Goal: Transaction & Acquisition: Purchase product/service

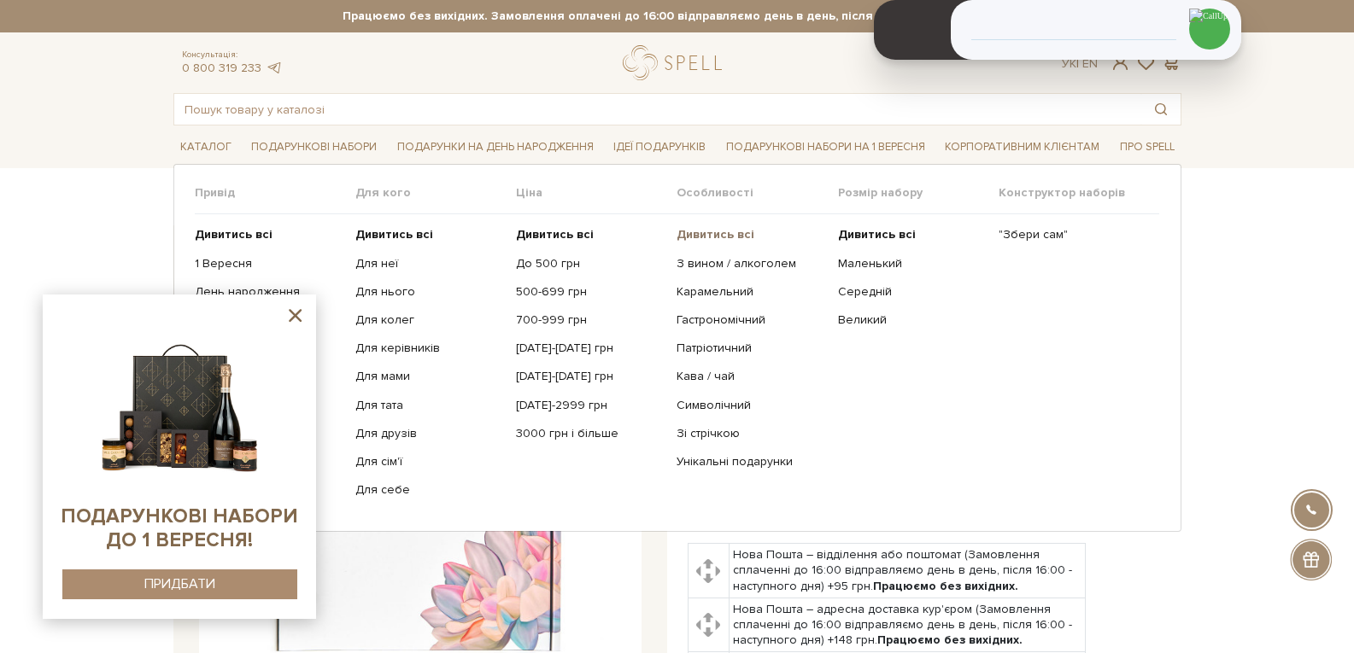
click at [699, 231] on b "Дивитись всі" at bounding box center [715, 234] width 78 height 15
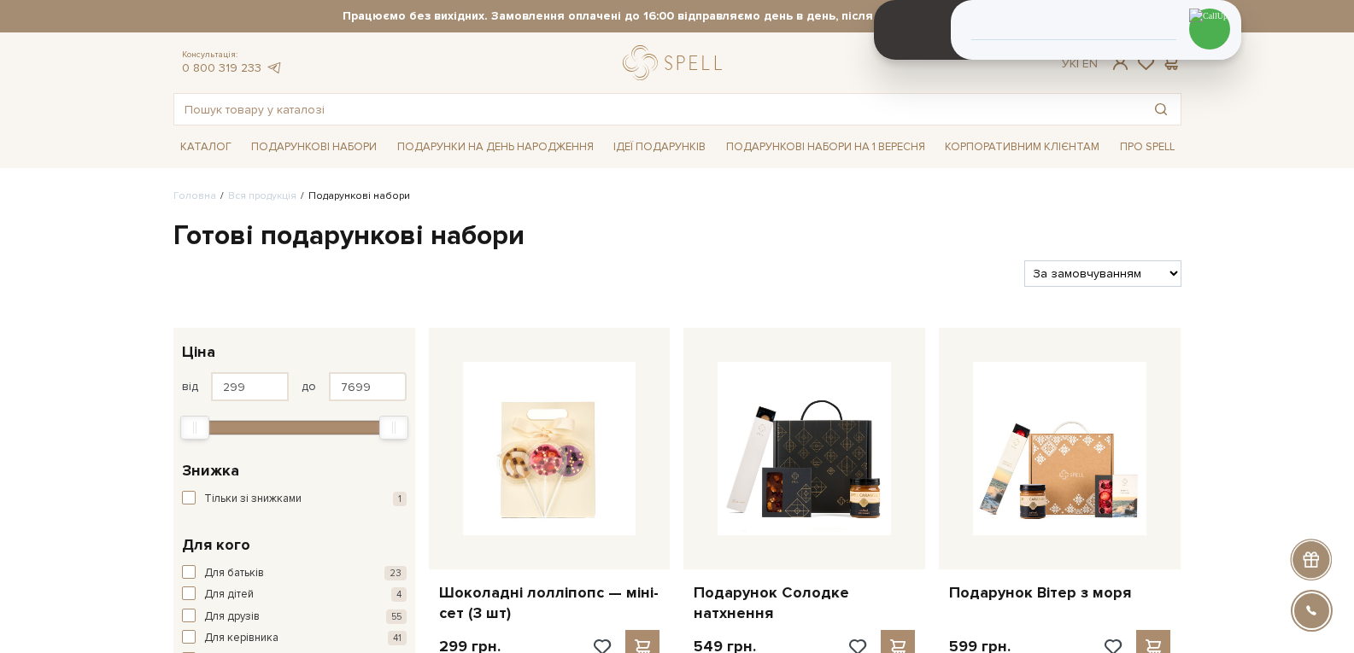
select select "https://spellchocolate.com/our-productions/podarunkovi-box/?sort=p.price&order=…"
click at [1024, 260] on select "За замовчуванням За Ціною (зростання) За Ціною (зменшення) Новинки За популярні…" at bounding box center [1102, 273] width 156 height 26
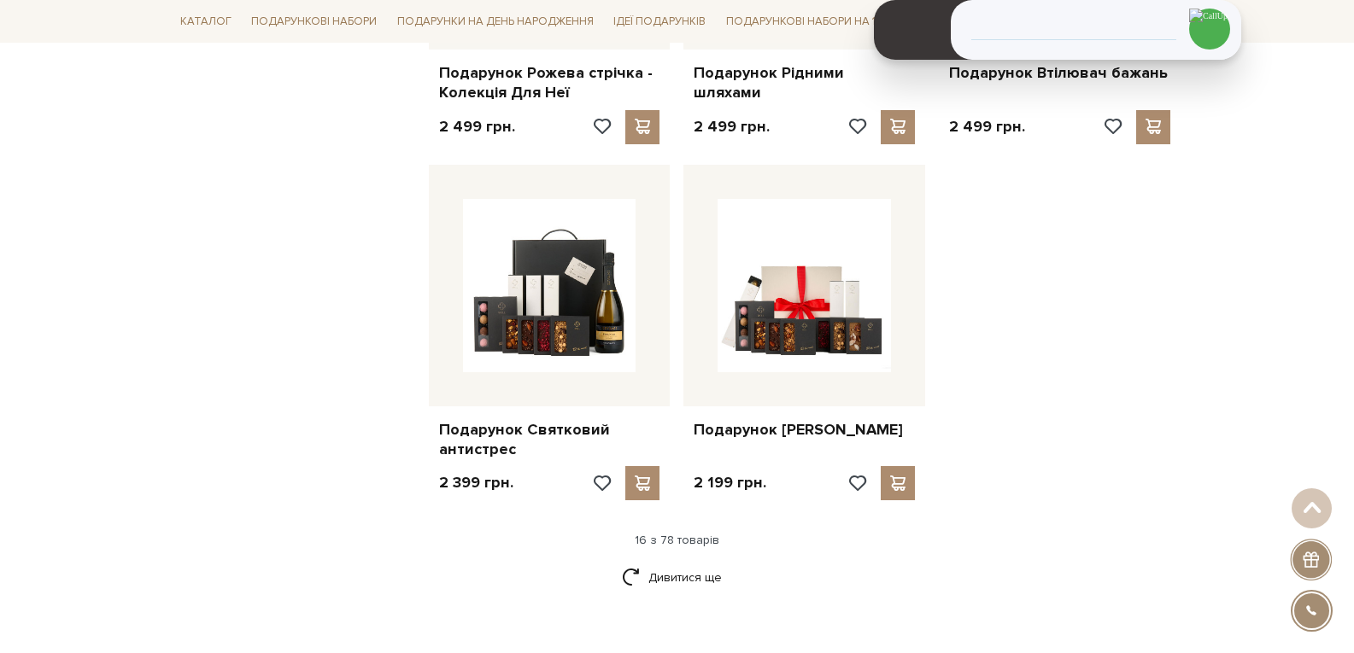
scroll to position [2135, 0]
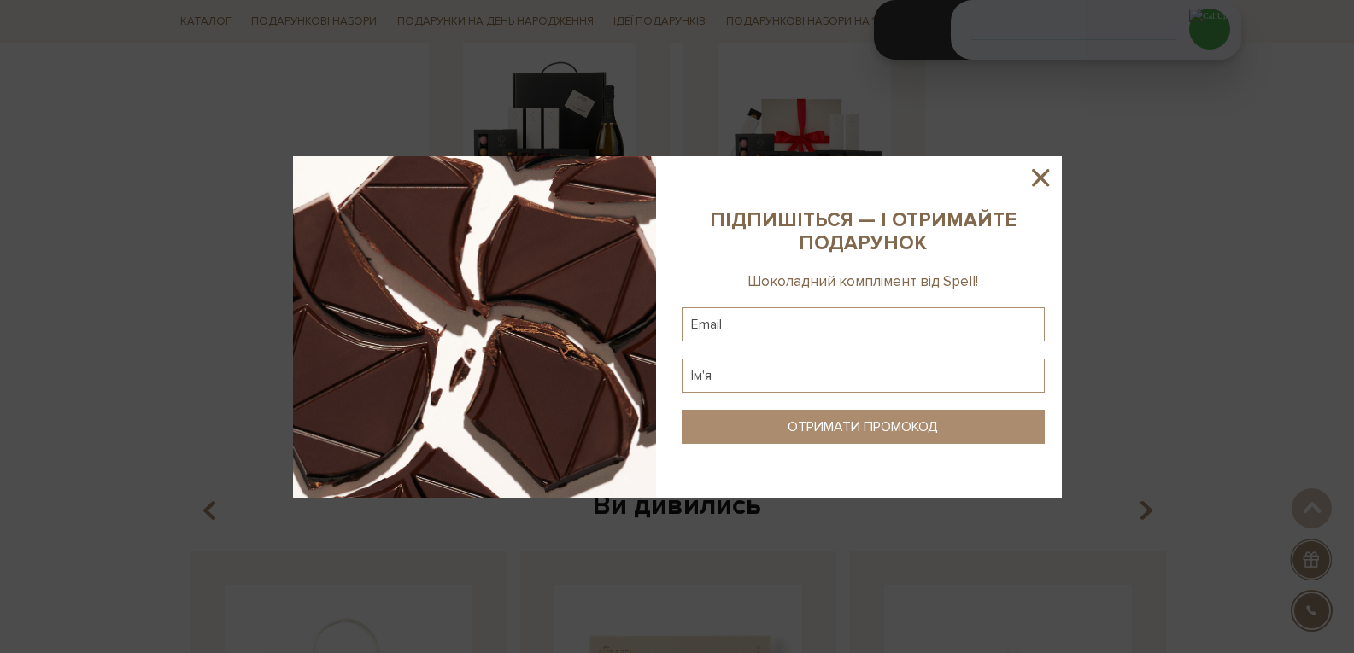
drag, startPoint x: 1035, startPoint y: 162, endPoint x: 1090, endPoint y: 214, distance: 75.5
click at [1035, 161] on div at bounding box center [677, 327] width 769 height 342
click at [1032, 179] on icon at bounding box center [1040, 177] width 29 height 29
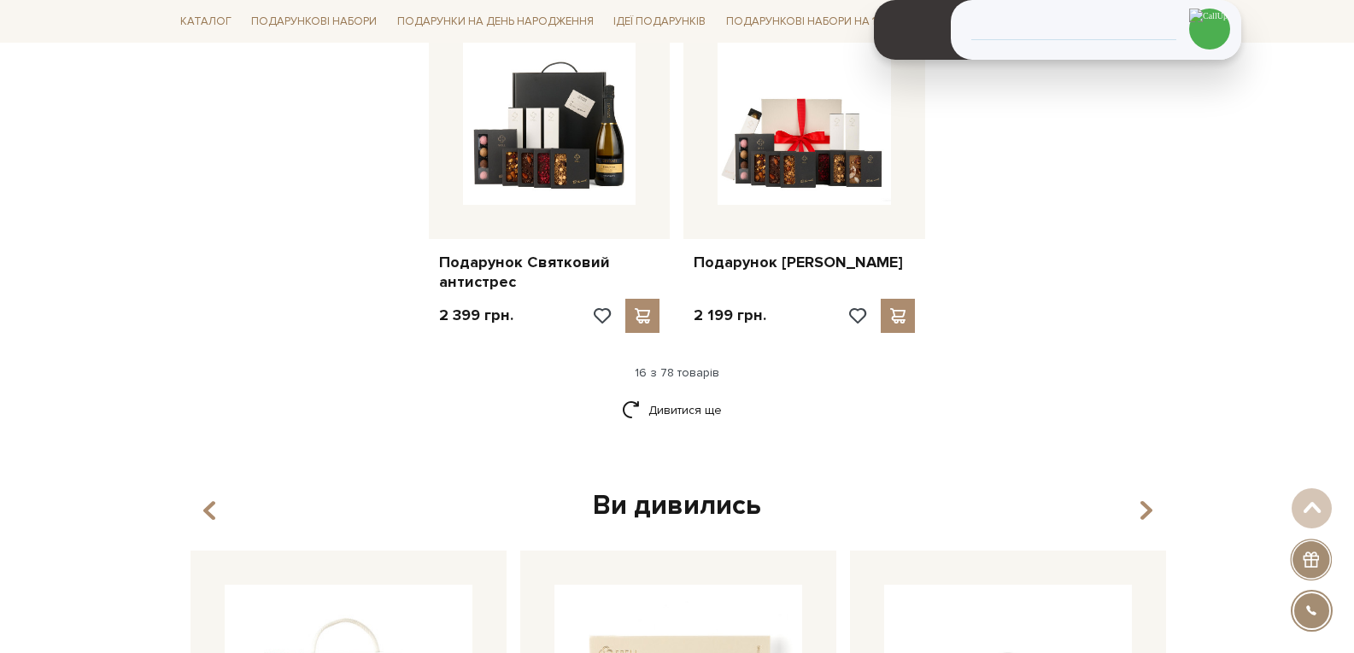
drag, startPoint x: 1352, startPoint y: 343, endPoint x: 1366, endPoint y: 162, distance: 181.6
click at [1353, 130] on html "Подарункові набори SALE Корпоративним клієнтам Доставка і оплата Консультація: …" at bounding box center [677, 90] width 1354 height 4451
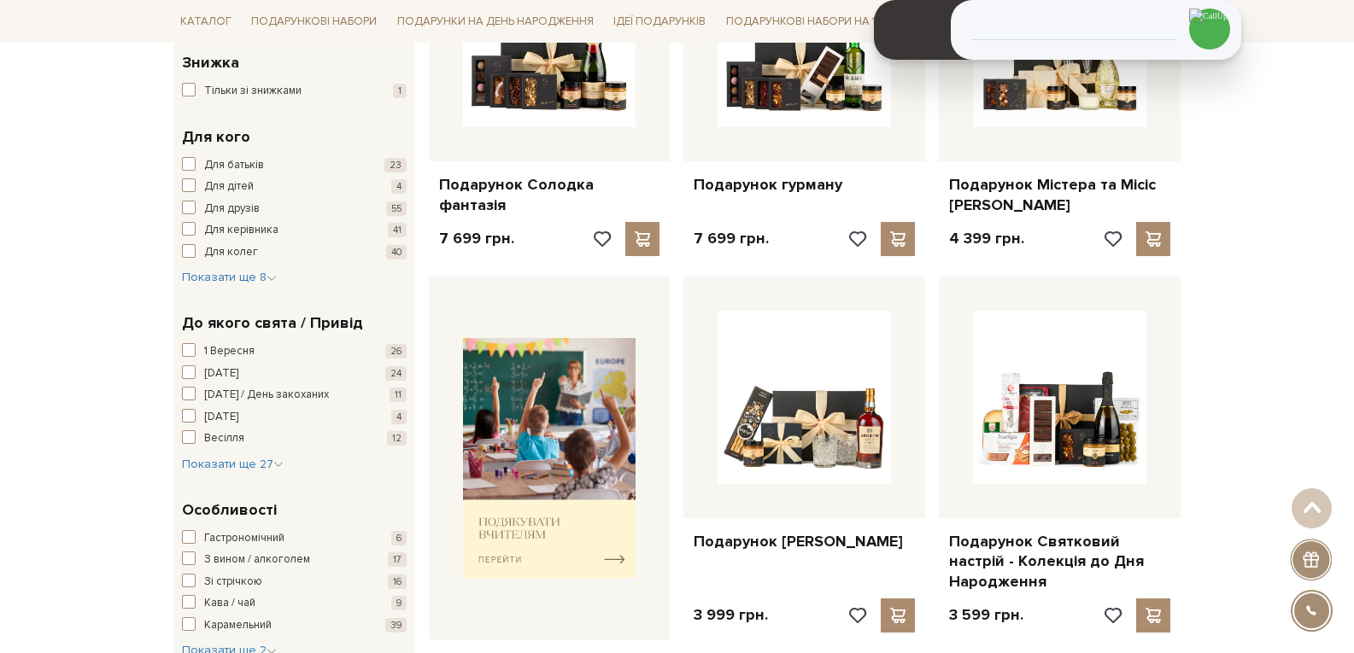
scroll to position [0, 0]
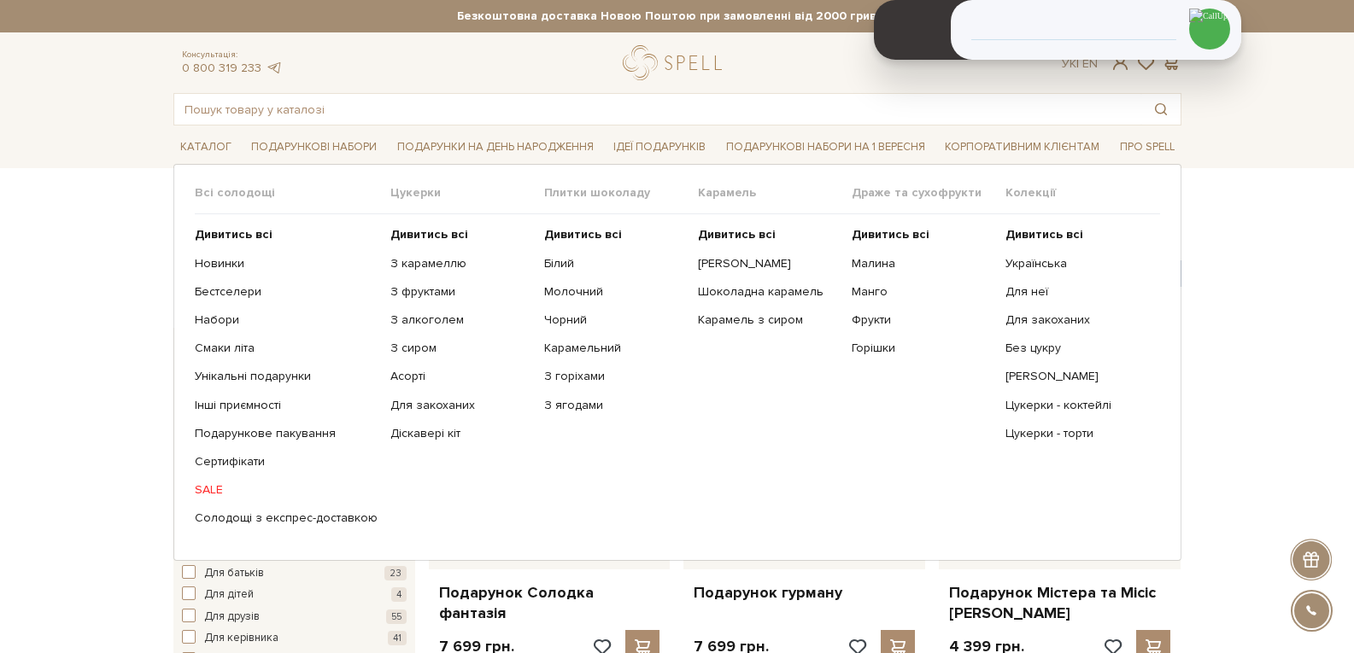
click at [751, 225] on ul "Дивитись всі Солона карамель Шоколадна карамель Карамель з сиром" at bounding box center [775, 376] width 154 height 325
click at [758, 229] on b "Дивитись всі" at bounding box center [737, 234] width 78 height 15
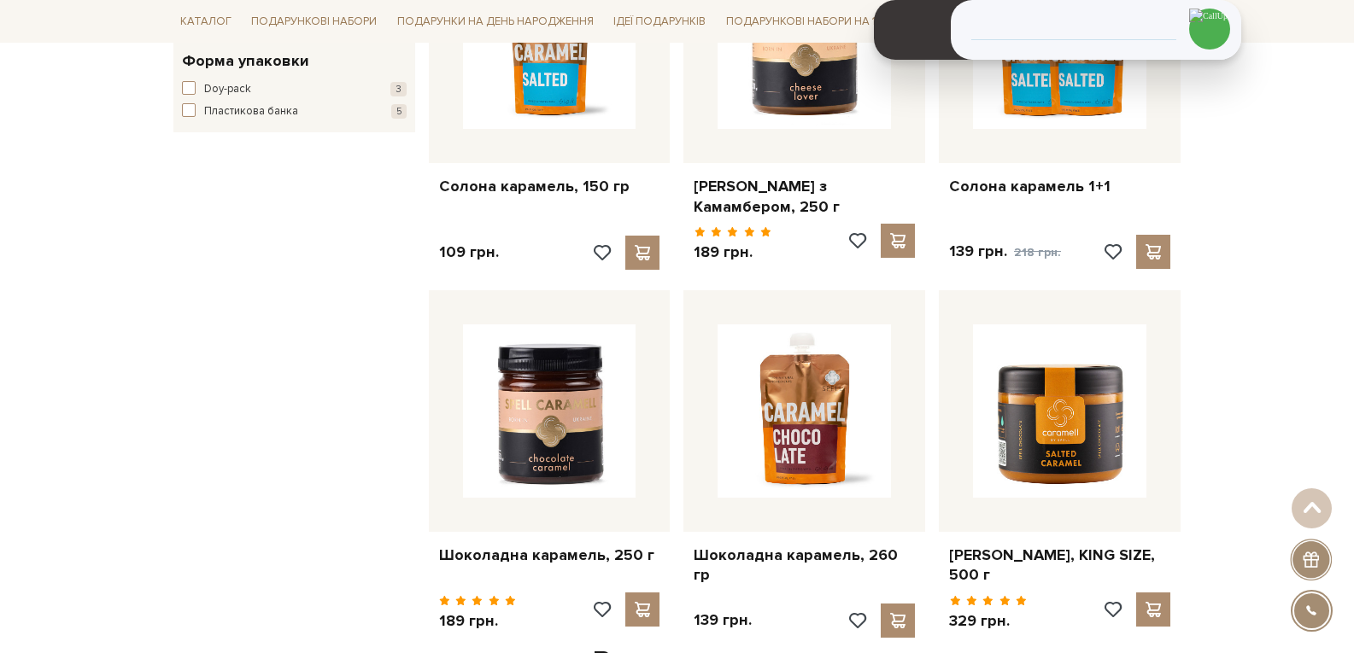
scroll to position [854, 0]
